Goal: Complete application form

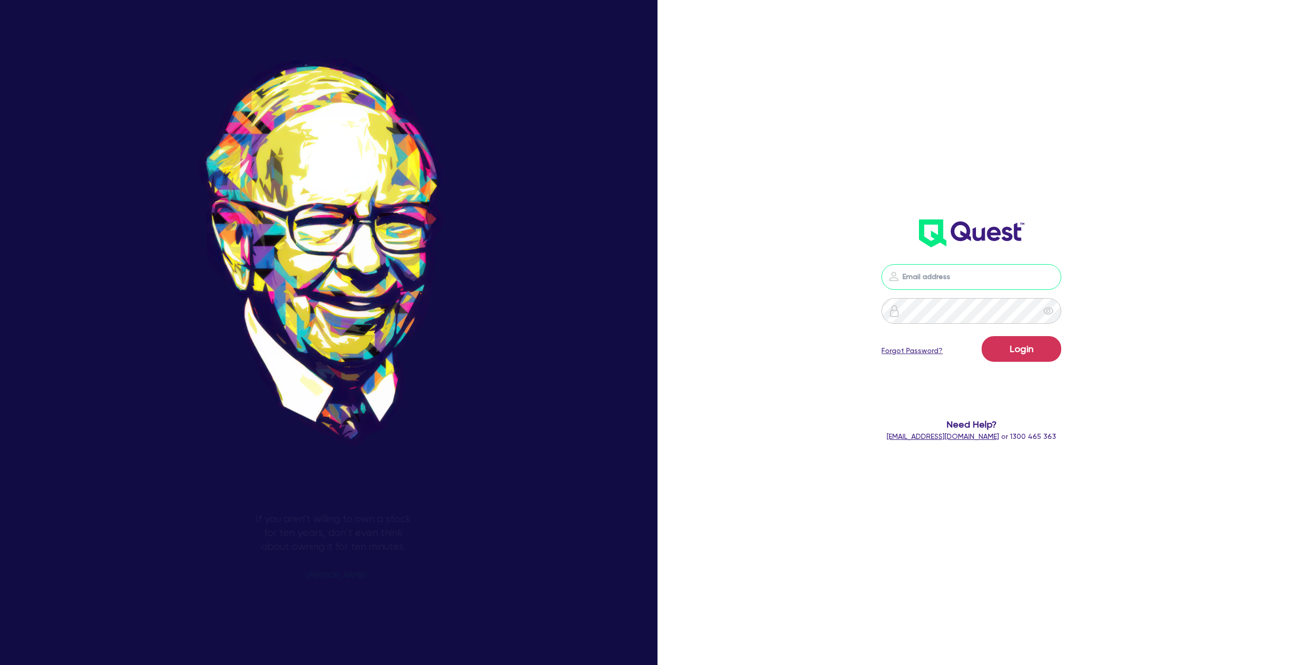
click at [997, 278] on input "email" at bounding box center [972, 277] width 180 height 26
type input "[EMAIL_ADDRESS][DOMAIN_NAME]"
click at [1015, 350] on button "Login" at bounding box center [1022, 349] width 80 height 26
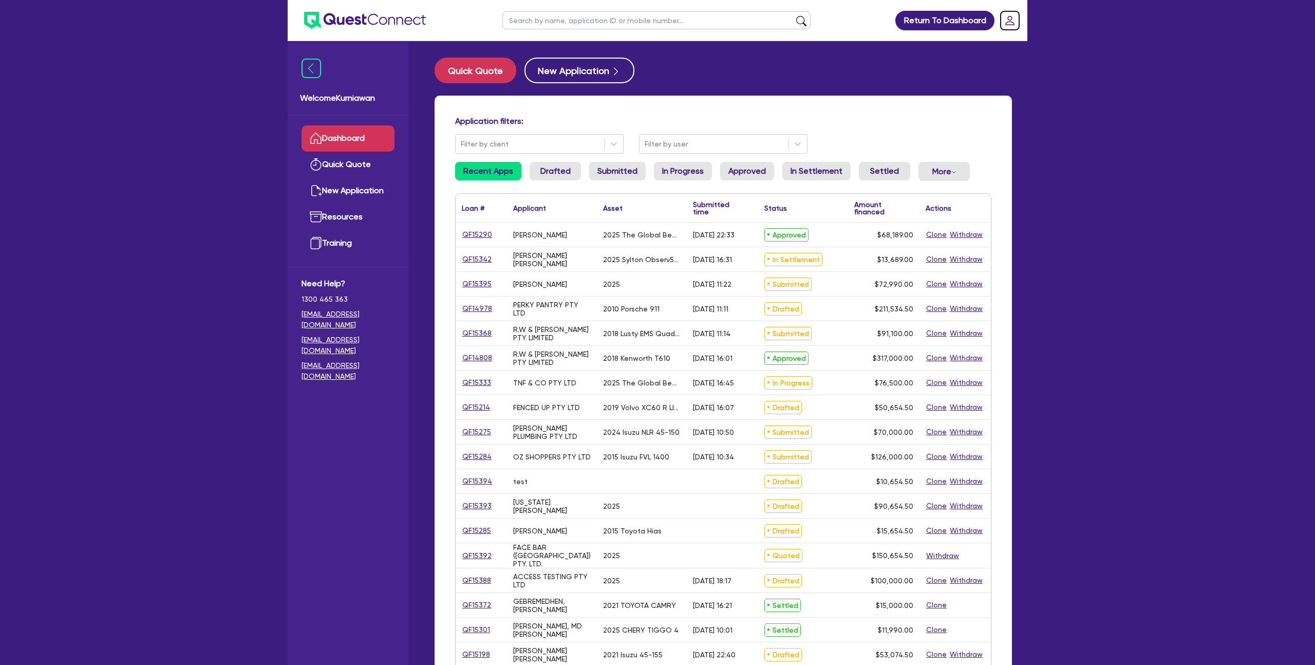
click at [569, 24] on input "text" at bounding box center [656, 20] width 308 height 18
paste input "QF13264"
type input "QF13264"
click at [793, 15] on button "submit" at bounding box center [801, 22] width 16 height 14
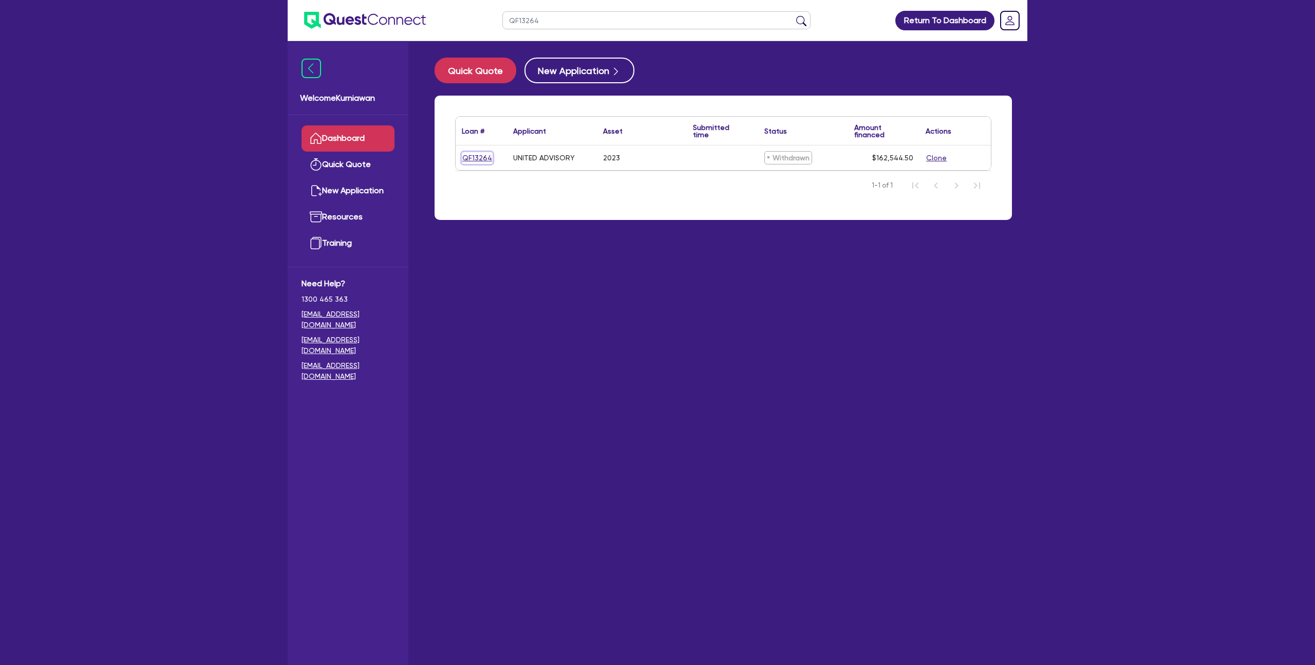
click at [482, 153] on link "QF13264" at bounding box center [477, 158] width 31 height 12
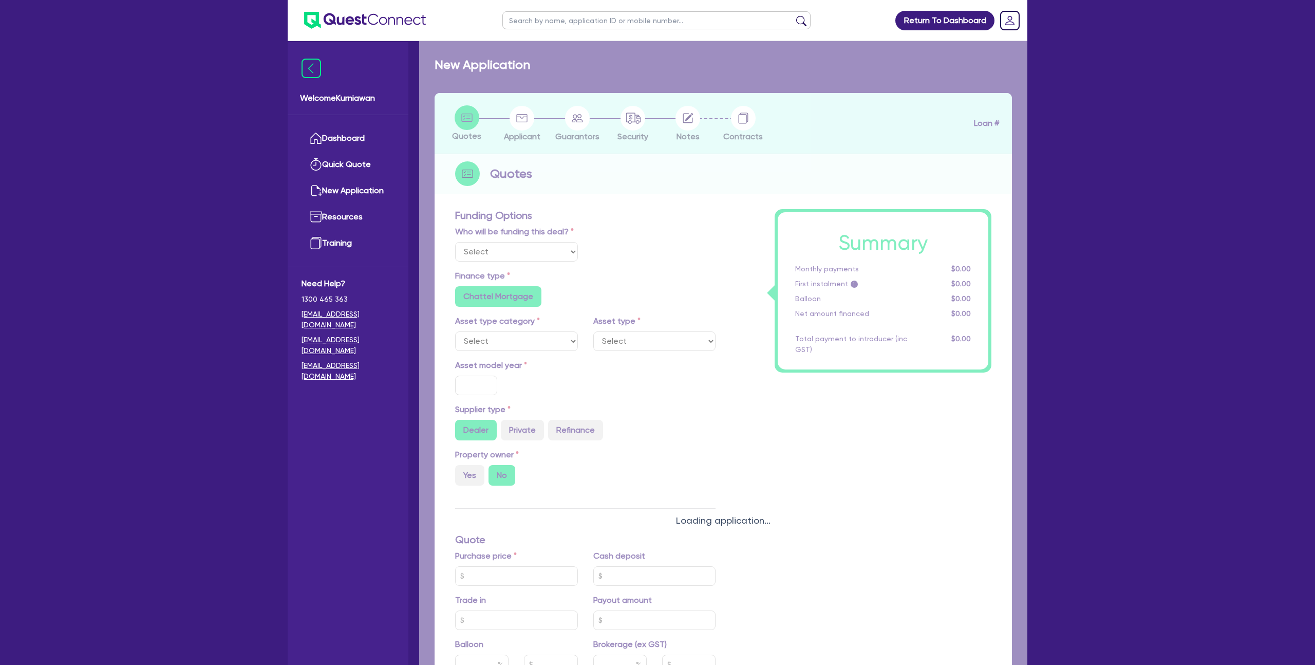
select select "CARS_AND_LIGHT_TRUCKS"
type input "2023"
type input "162,000"
type input "40"
type input "64,800"
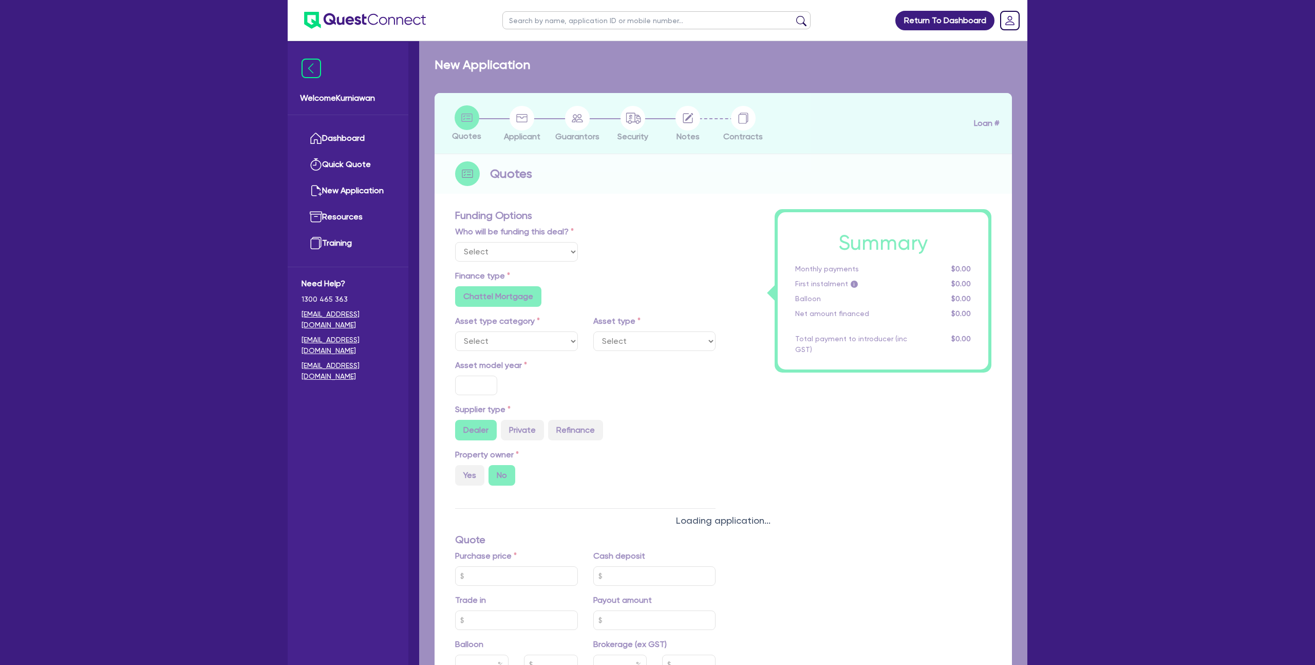
type input "4"
type input "6,501.78"
type input "10"
type input "495"
radio input "true"
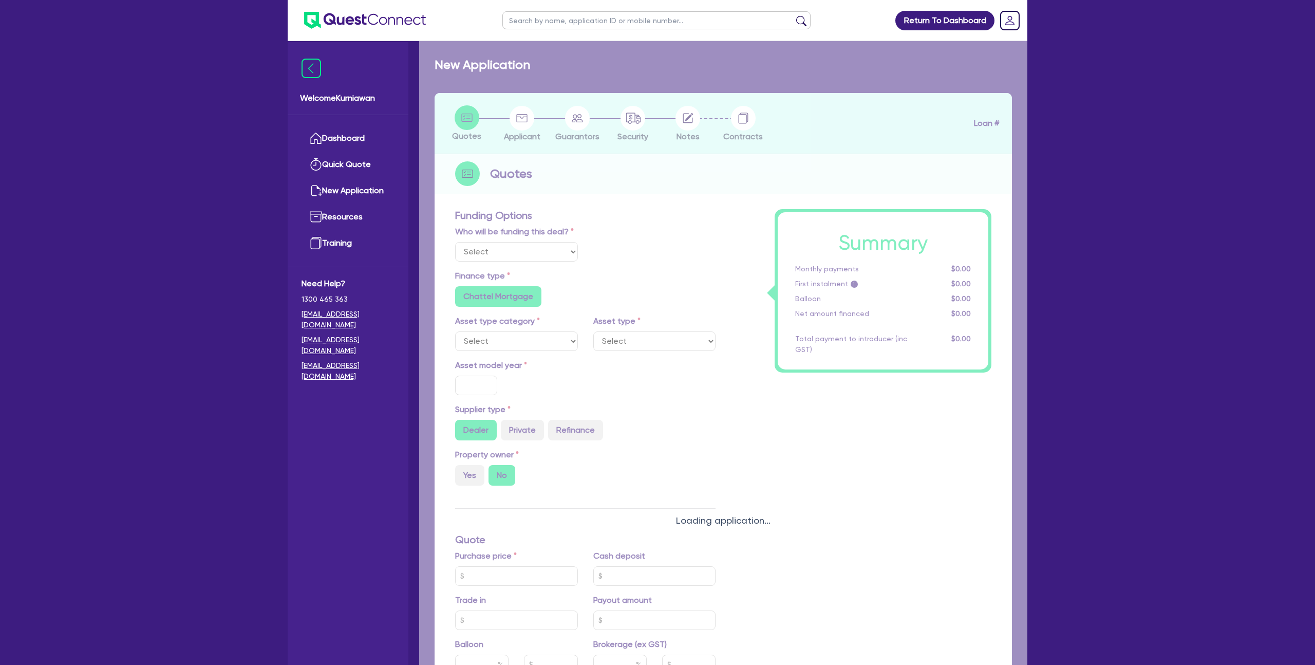
radio input "true"
select select "PASSENGER_VEHICLES"
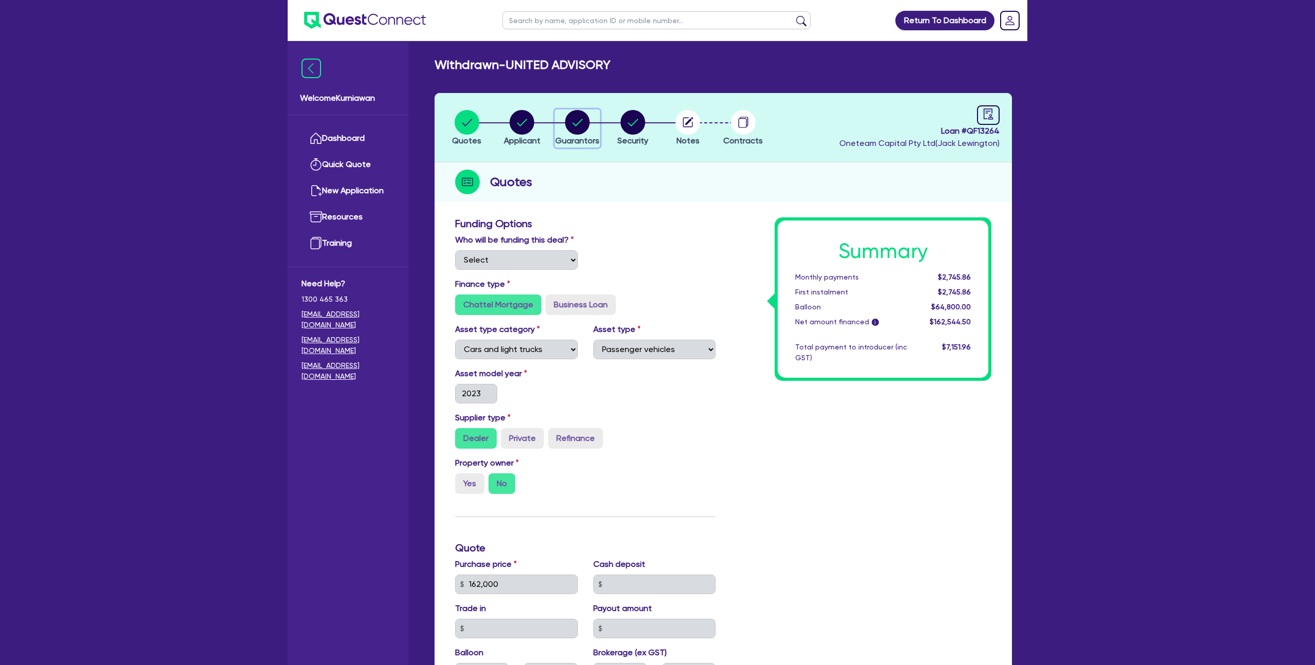
click at [585, 124] on circle "button" at bounding box center [577, 122] width 25 height 25
select select "MR"
select select "[GEOGRAPHIC_DATA]"
select select "SINGLE"
select select "[GEOGRAPHIC_DATA]"
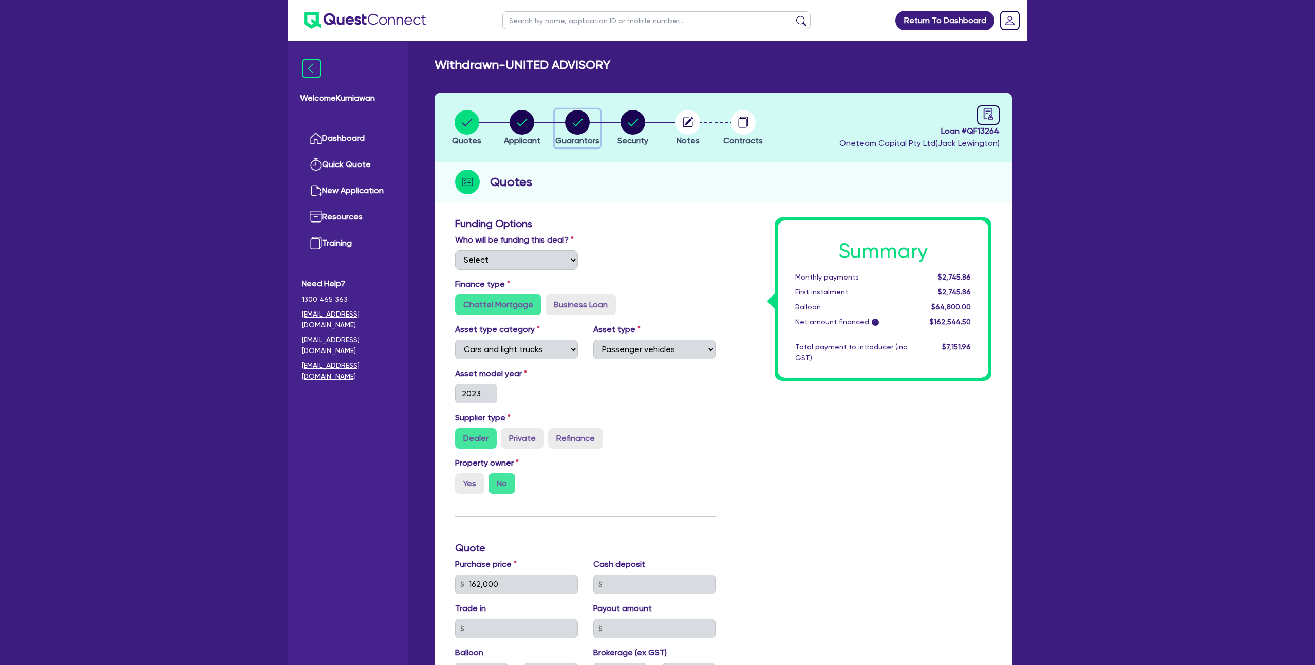
select select "VEHICLE"
select select "CREDIT_CARD"
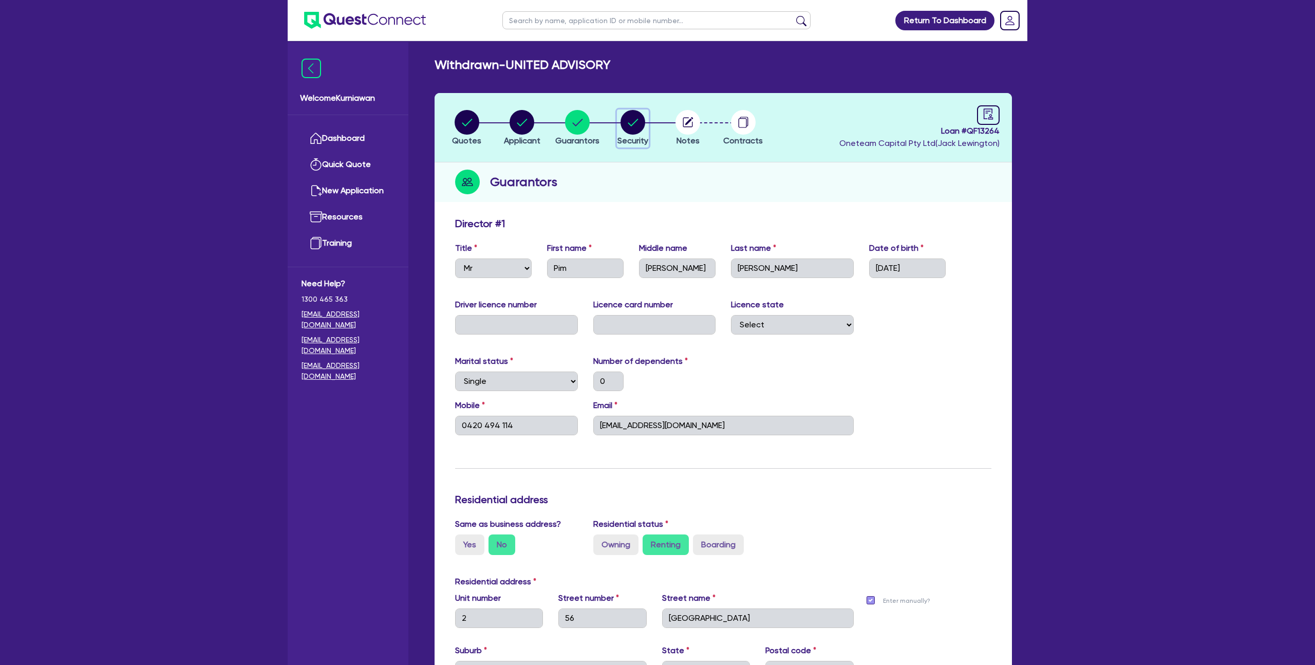
click at [621, 126] on circle "button" at bounding box center [633, 122] width 25 height 25
select select "CARS_AND_LIGHT_TRUCKS"
select select "PASSENGER_VEHICLES"
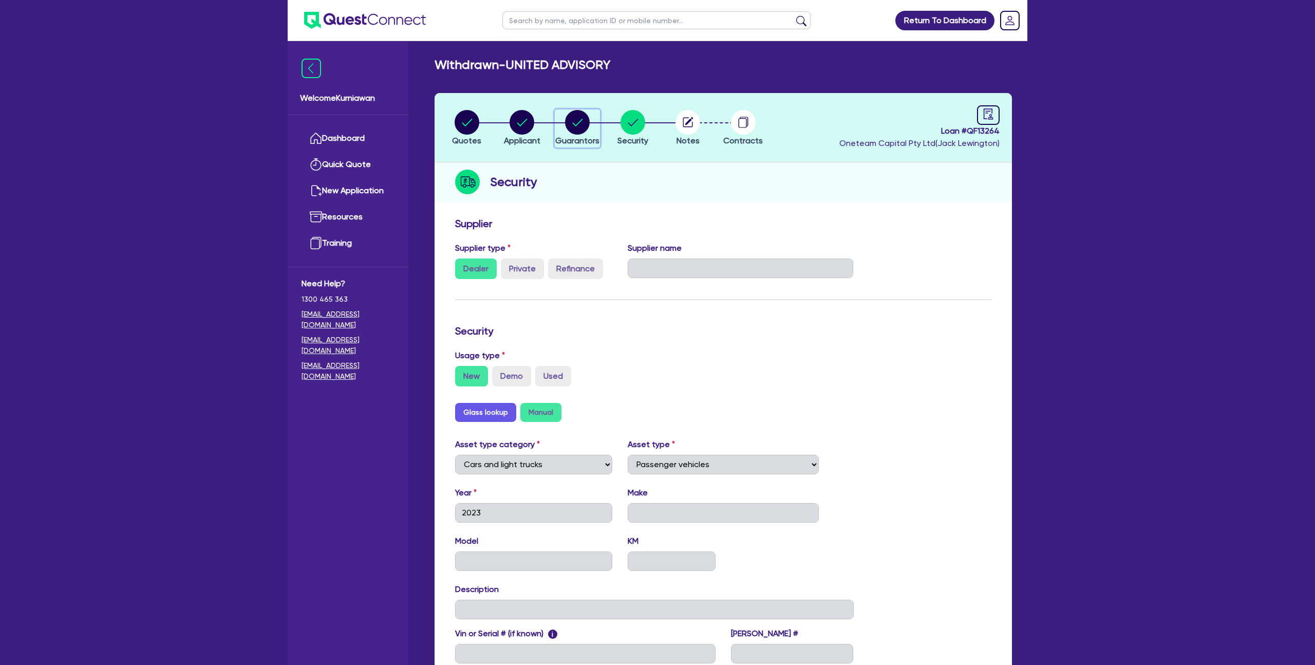
click at [585, 129] on circle "button" at bounding box center [577, 122] width 25 height 25
select select "MR"
select select "[GEOGRAPHIC_DATA]"
select select "SINGLE"
select select "[GEOGRAPHIC_DATA]"
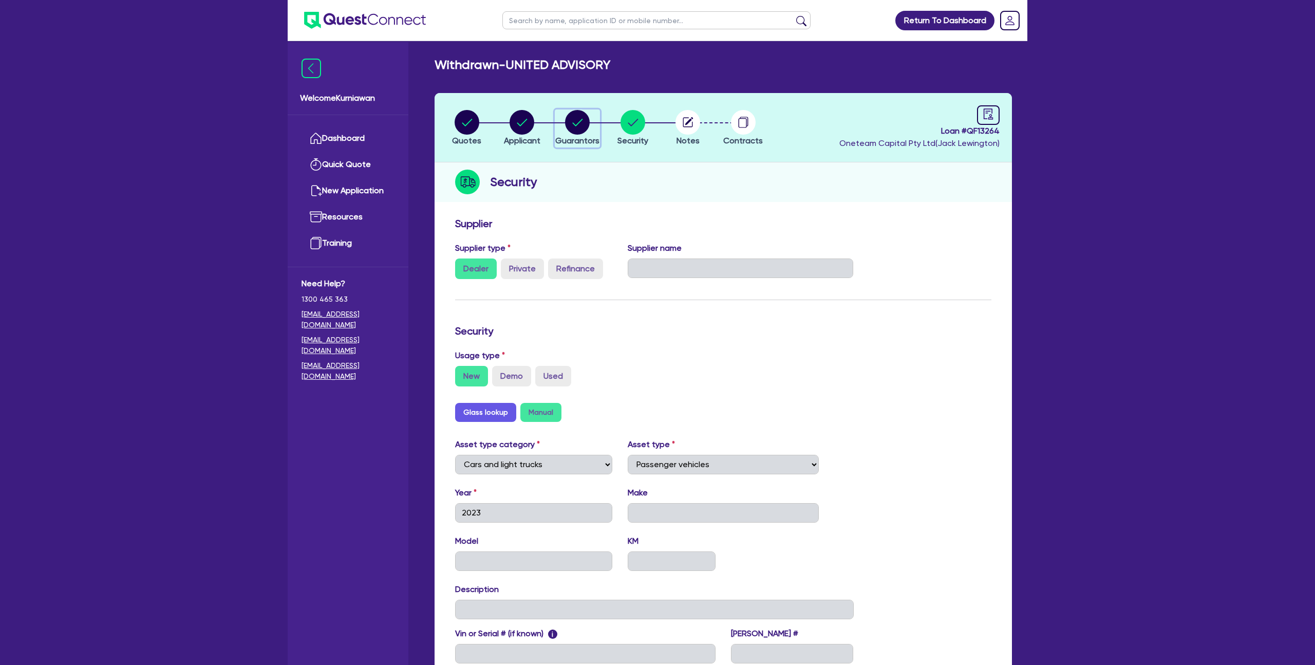
select select "VEHICLE"
select select "CREDIT_CARD"
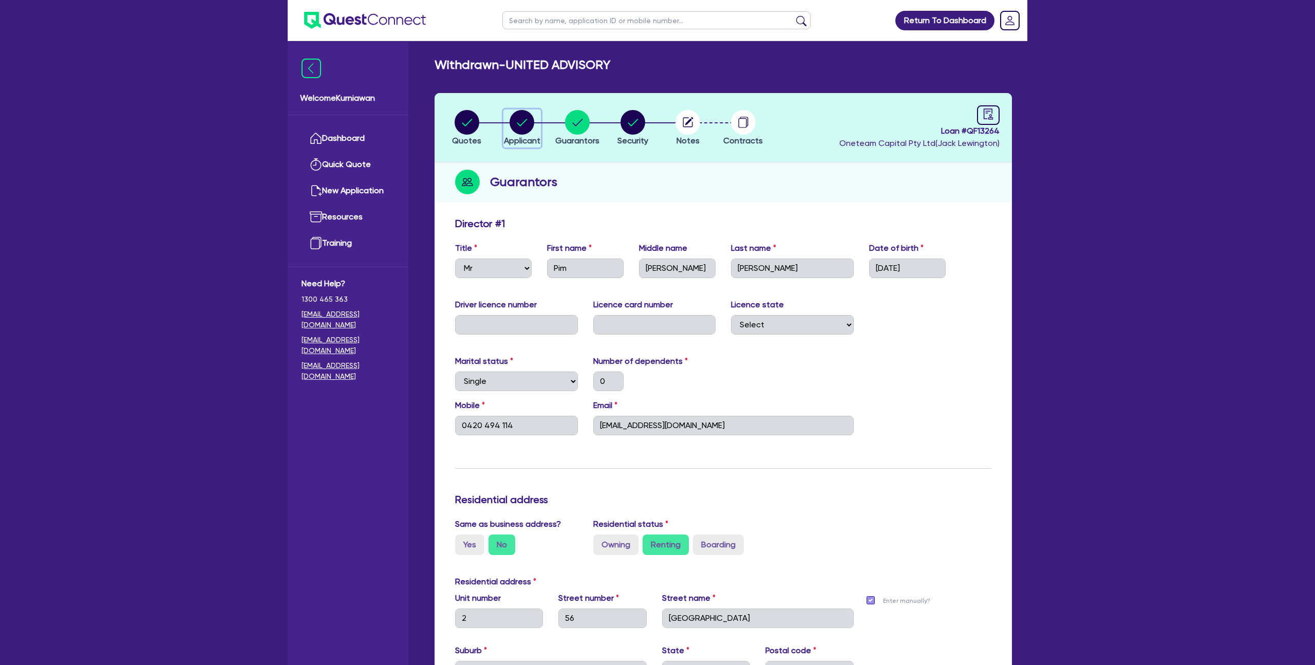
click at [538, 127] on div "button" at bounding box center [522, 122] width 36 height 25
select select "COMPANY"
select select "FINANCIAL_INSURANCE"
select select "FINANCIAL_PLANNERS"
select select "[GEOGRAPHIC_DATA]"
